Goal: Communication & Community: Answer question/provide support

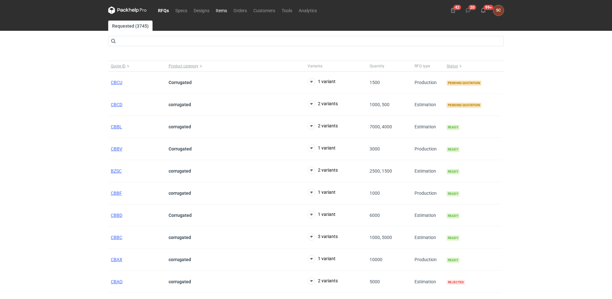
click at [224, 10] on link "Items" at bounding box center [222, 10] width 18 height 8
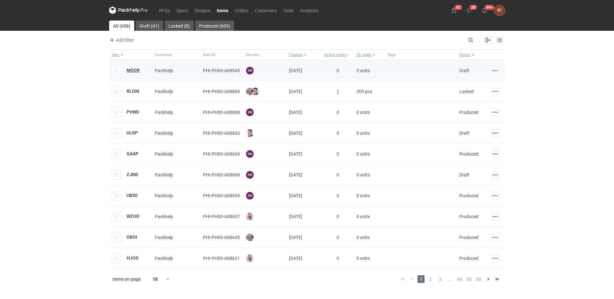
click at [129, 70] on strong "MOOR" at bounding box center [133, 70] width 13 height 5
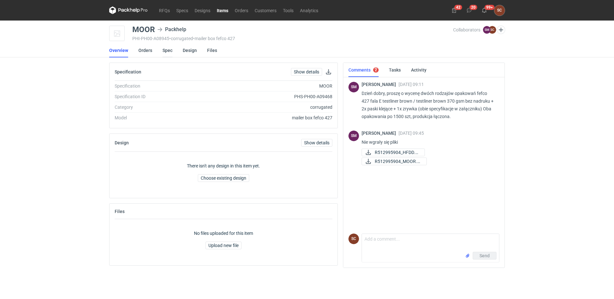
click at [165, 49] on link "Spec" at bounding box center [167, 50] width 10 height 14
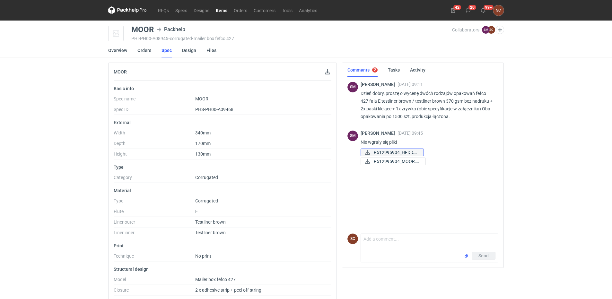
click at [380, 153] on span "R512995904_HFDD.pdf" at bounding box center [396, 152] width 45 height 7
click at [378, 160] on span "R512995904_MOOR.pdf" at bounding box center [397, 161] width 47 height 7
click at [377, 243] on textarea "Comment message" at bounding box center [429, 243] width 137 height 18
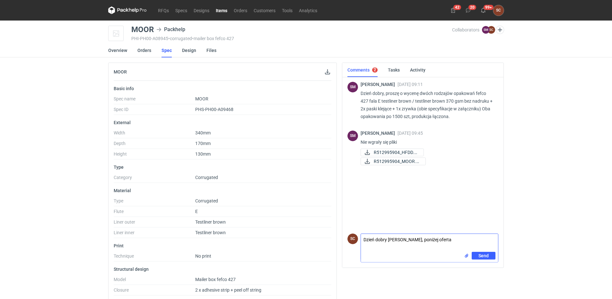
click at [423, 240] on textarea "Dzień dobry Panie Sebastaianie, poniżej oferta" at bounding box center [429, 243] width 137 height 18
click at [425, 240] on textarea "Dzień dobry Panie Sebastaianie, poniżej oferta" at bounding box center [429, 243] width 137 height 18
click at [463, 240] on textarea "Dzień dobry Panie Sebastianie, poniżej oferta" at bounding box center [429, 243] width 137 height 18
paste textarea "HFDR Cena: 2,75zł Wykrojnik: 3600zł MOOR Cena: 1,70zł Wykrojnik: 2400zł"
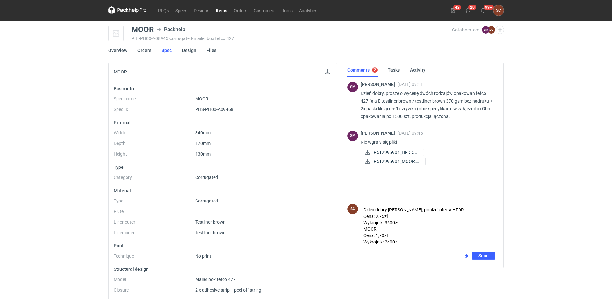
click at [453, 209] on textarea "Dzień dobry Panie Sebastianie, poniżej oferta HFDR Cena: 2,75zł Wykrojnik: 3600…" at bounding box center [429, 228] width 137 height 48
drag, startPoint x: 453, startPoint y: 202, endPoint x: 459, endPoint y: 209, distance: 8.5
click at [453, 202] on textarea "Dzień dobry Panie Sebastianie, poniżej oferta HFDR Cena: 2,75zł Wykrojnik: 3600…" at bounding box center [429, 225] width 137 height 54
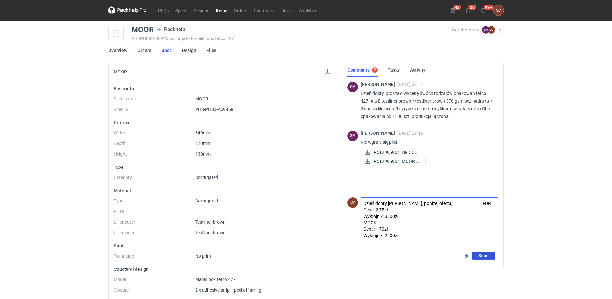
type textarea "Dzień dobry Panie Sebastianie, poniżej oferta, HFDR Cena: 2,75zł Wykrojnik: 360…"
click at [482, 254] on span "Send" at bounding box center [483, 256] width 10 height 4
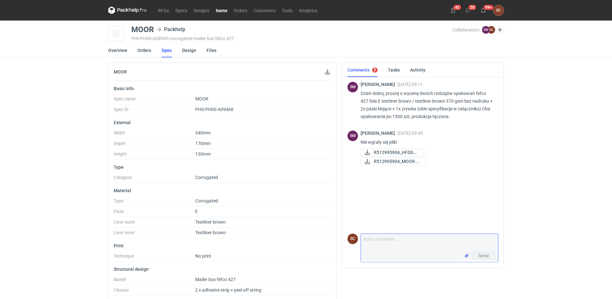
scroll to position [9, 0]
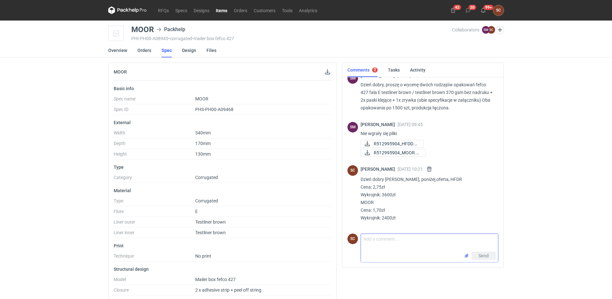
click at [380, 248] on textarea "Comment message" at bounding box center [429, 243] width 137 height 18
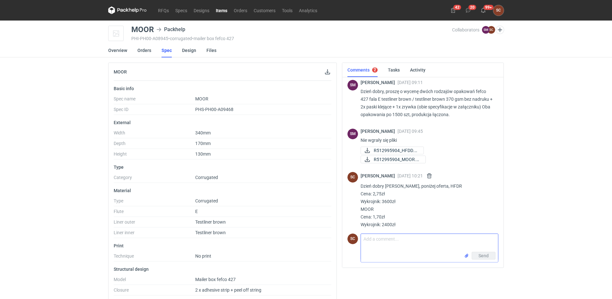
scroll to position [0, 0]
click at [394, 70] on link "Tasks" at bounding box center [394, 70] width 12 height 14
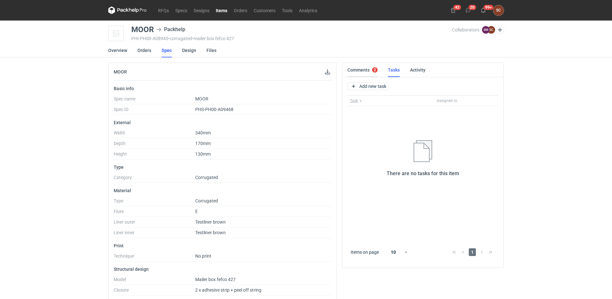
click at [361, 67] on link "Comments 2" at bounding box center [362, 70] width 30 height 14
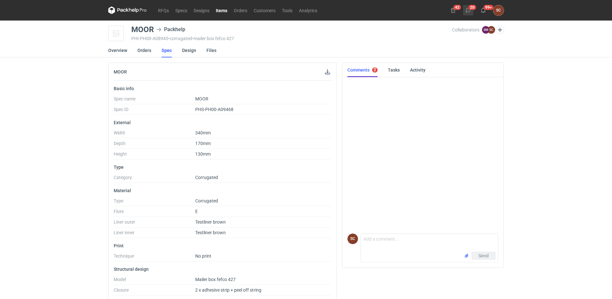
scroll to position [9, 0]
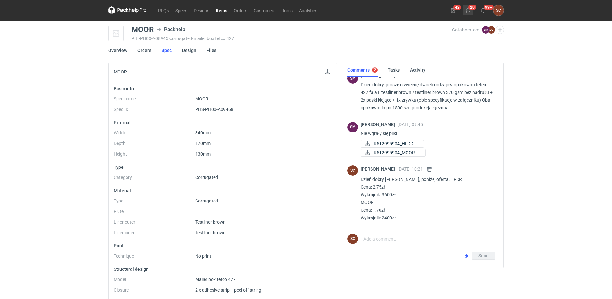
click at [469, 10] on icon at bounding box center [468, 10] width 5 height 5
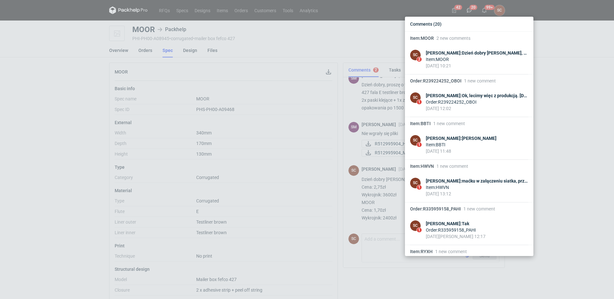
click at [63, 94] on div "Comments (20) Item : MOOR 2 new comments SC 2 Sylwia Cichórz : Dzień dobry Pani…" at bounding box center [307, 149] width 614 height 299
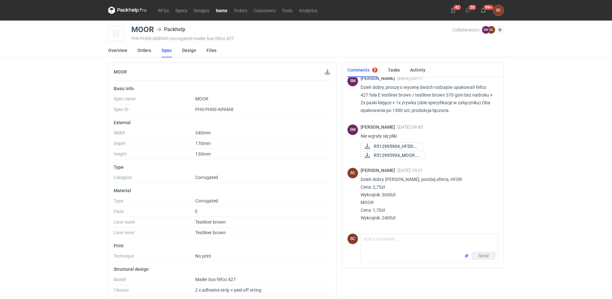
scroll to position [6, 0]
click at [407, 246] on textarea "Comment message" at bounding box center [429, 243] width 137 height 18
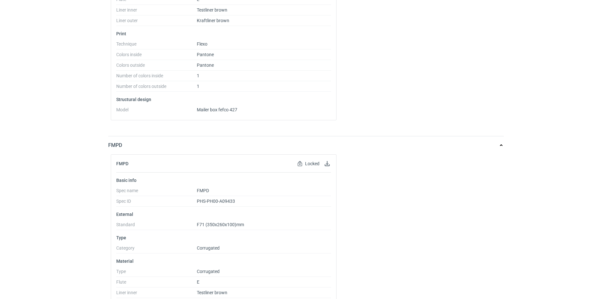
scroll to position [92, 0]
